Goal: Browse casually

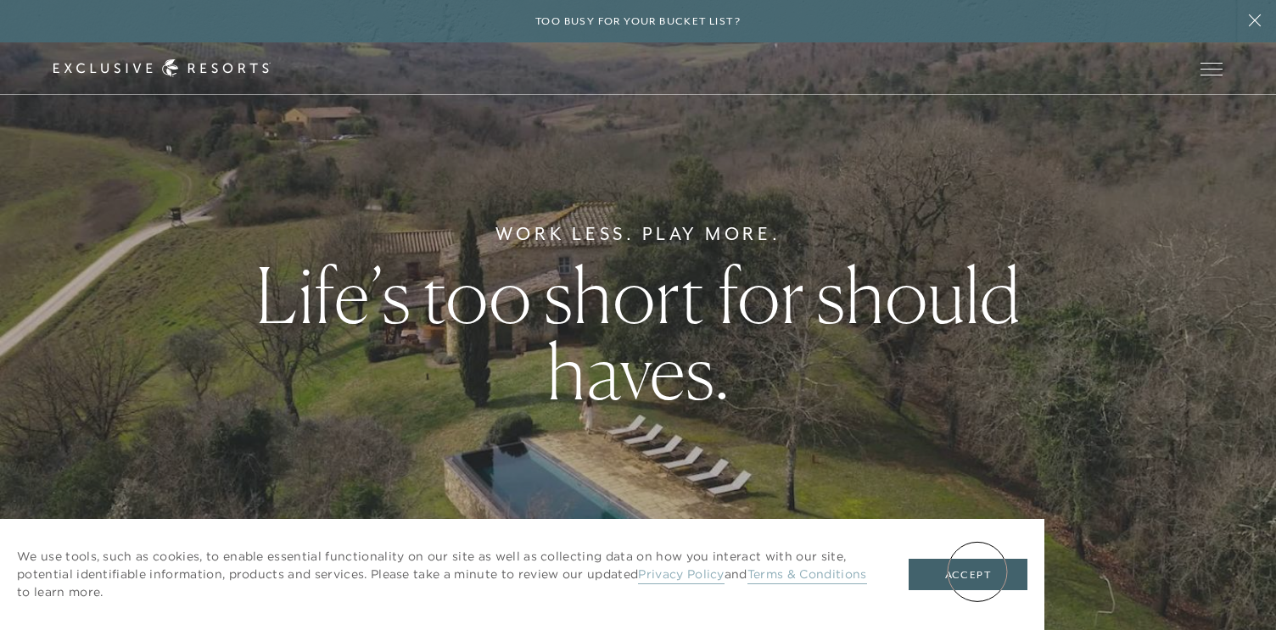
click at [977, 572] on button "Accept" at bounding box center [968, 575] width 119 height 32
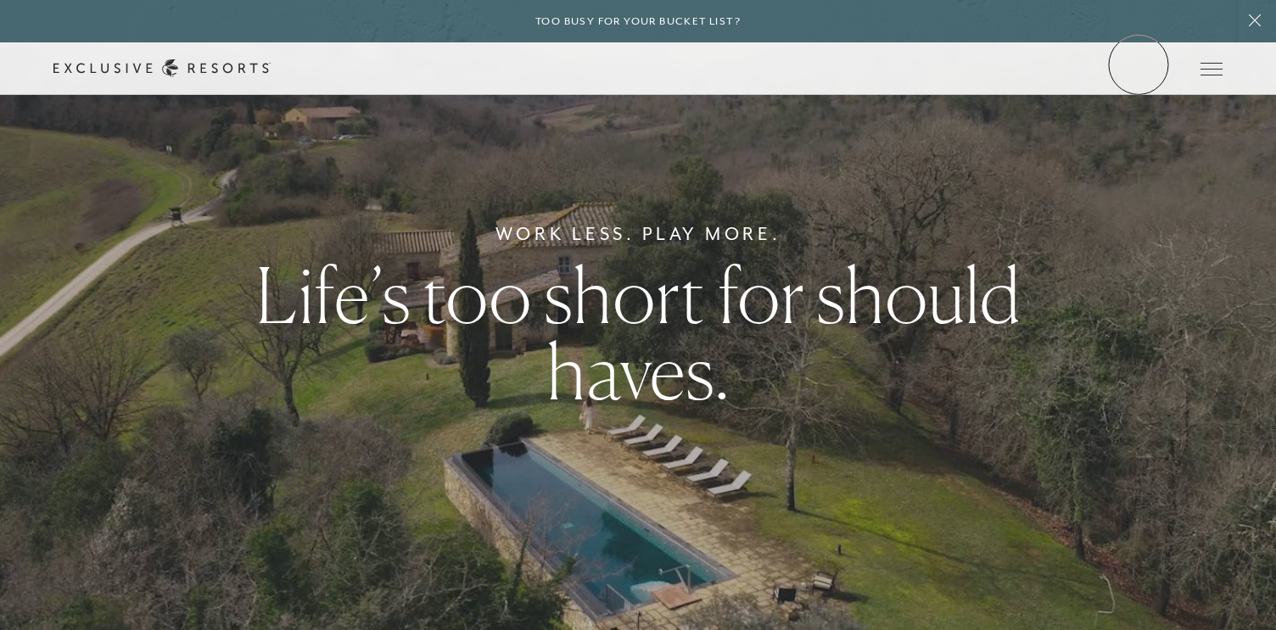
click at [0, 0] on link "Member Login" at bounding box center [0, 0] width 0 height 0
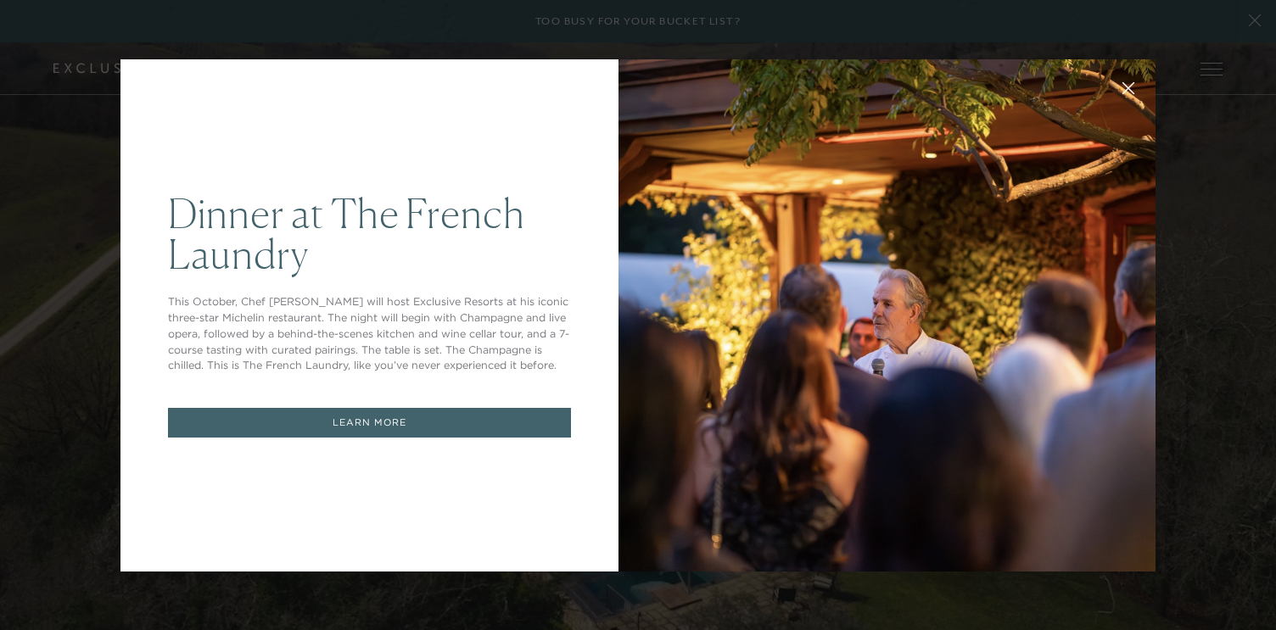
click at [1245, 262] on div "Dinner at The French Laundry This October, Chef Thomas Keller will host Exclusi…" at bounding box center [638, 315] width 1276 height 630
click at [865, 139] on div at bounding box center [886, 315] width 537 height 512
click at [767, 118] on div at bounding box center [886, 315] width 537 height 512
click at [1245, 265] on div "Dinner at The French Laundry This October, Chef Thomas Keller will host Exclusi…" at bounding box center [638, 315] width 1276 height 630
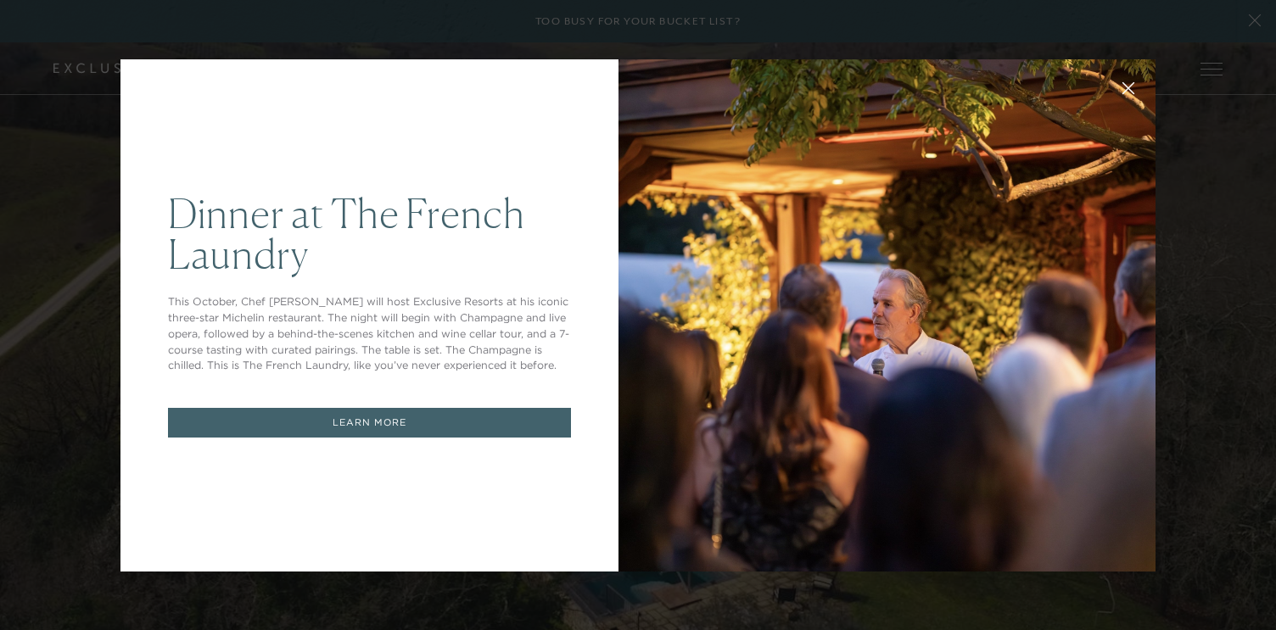
drag, startPoint x: 1245, startPoint y: 265, endPoint x: 1134, endPoint y: 13, distance: 275.4
click at [1245, 264] on div "Dinner at The French Laundry This October, Chef Thomas Keller will host Exclusi…" at bounding box center [638, 315] width 1276 height 630
